Goal: Task Accomplishment & Management: Manage account settings

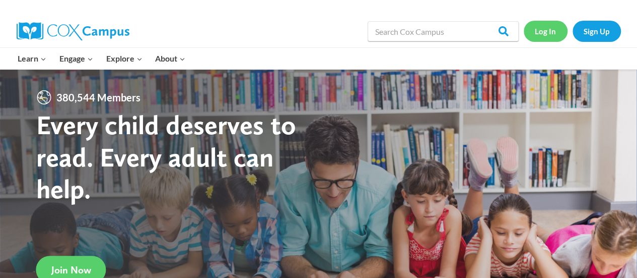
click at [545, 34] on link "Log In" at bounding box center [546, 31] width 44 height 21
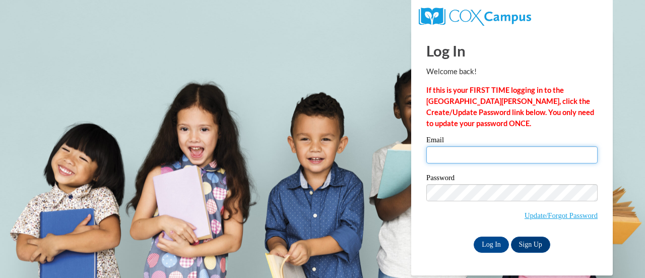
click at [466, 155] on input "Email" at bounding box center [511, 154] width 171 height 17
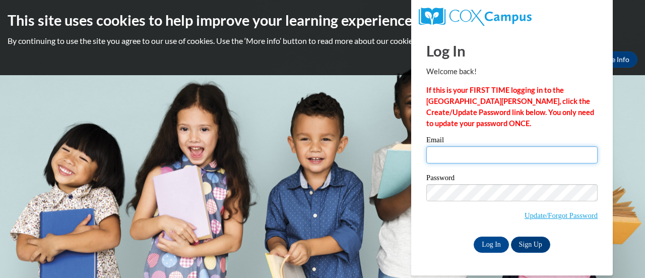
type input "nsimms@giacademy.org"
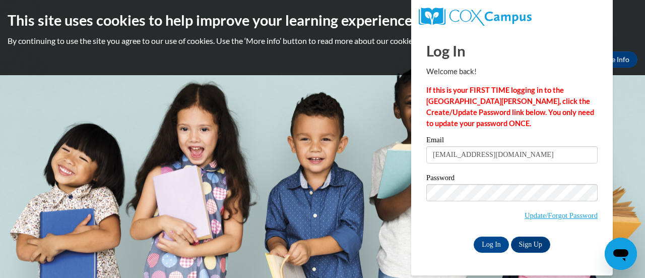
click at [495, 176] on label "Password" at bounding box center [511, 179] width 171 height 10
click at [490, 243] on input "Log In" at bounding box center [491, 244] width 35 height 16
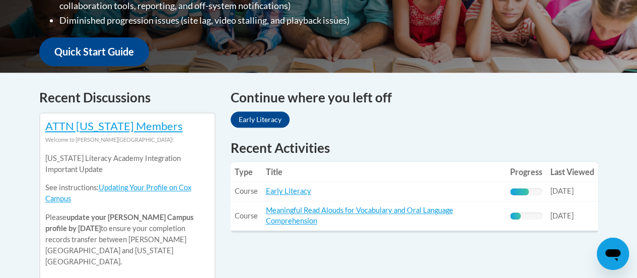
scroll to position [357, 0]
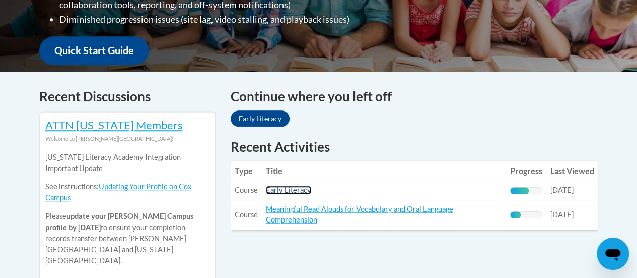
click at [294, 192] on link "Early Literacy" at bounding box center [288, 189] width 45 height 9
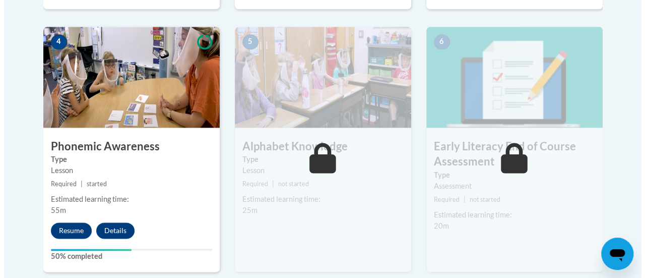
scroll to position [589, 0]
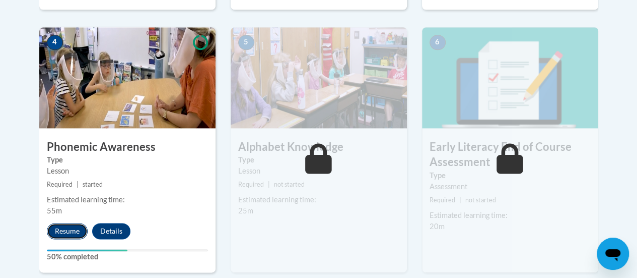
click at [59, 233] on button "Resume" at bounding box center [67, 231] width 41 height 16
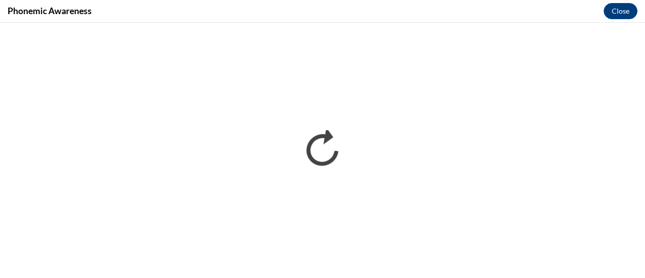
scroll to position [0, 0]
